Goal: Use online tool/utility: Utilize a website feature to perform a specific function

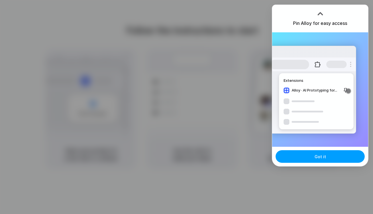
click at [300, 160] on button "Got it" at bounding box center [319, 156] width 89 height 13
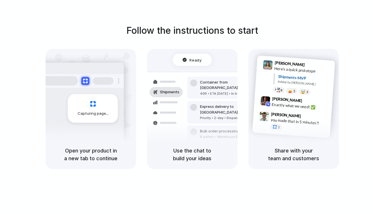
click at [183, 29] on h1 "Follow the instructions to start" at bounding box center [192, 31] width 132 height 14
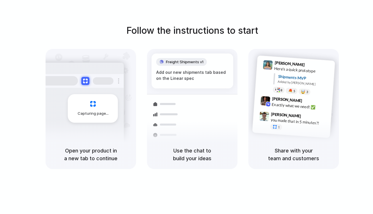
click at [156, 69] on div "Add our new shipments tab based on the Linear spec" at bounding box center [192, 75] width 72 height 12
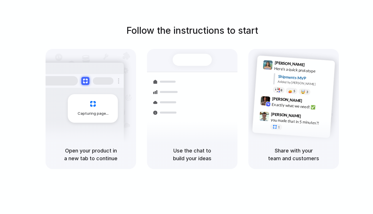
click at [171, 39] on div "Follow the instructions to start Capturing page Open your product in a new tab …" at bounding box center [192, 96] width 373 height 145
click at [179, 21] on div "Follow the instructions to start Capturing page Open your product in a new tab …" at bounding box center [192, 112] width 384 height 225
click at [299, 154] on h5 "Share with your team and customers" at bounding box center [293, 154] width 77 height 15
click at [291, 117] on span "[PERSON_NAME]" at bounding box center [286, 115] width 30 height 8
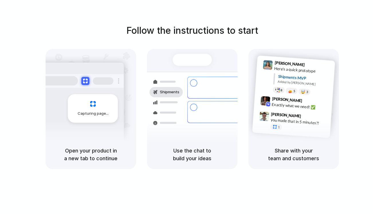
click at [195, 148] on h5 "Use the chat to build your ideas" at bounding box center [192, 154] width 77 height 15
click at [111, 172] on div "Follow the instructions to start Capturing page Open your product in a new tab …" at bounding box center [192, 112] width 384 height 225
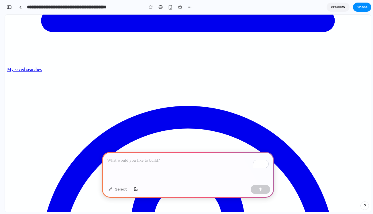
scroll to position [1826, 0]
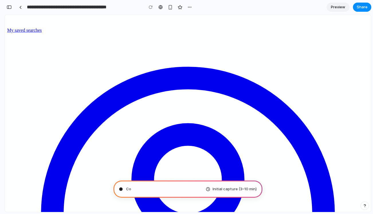
type input "**********"
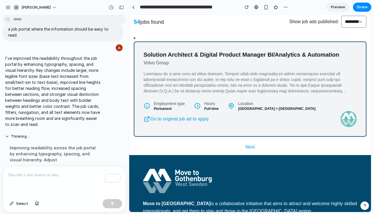
scroll to position [333, 0]
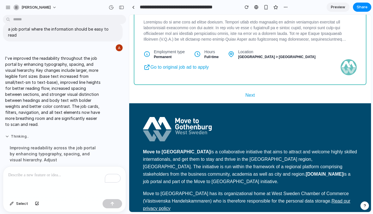
click at [9, 134] on button "Thinking .." at bounding box center [53, 136] width 96 height 5
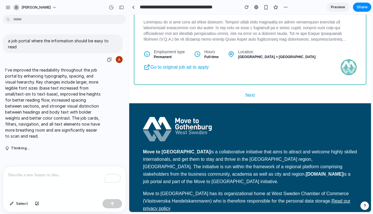
click at [95, 42] on p "a job portal where the information should be easy to read" at bounding box center [62, 44] width 109 height 12
